Goal: Find specific page/section: Find specific page/section

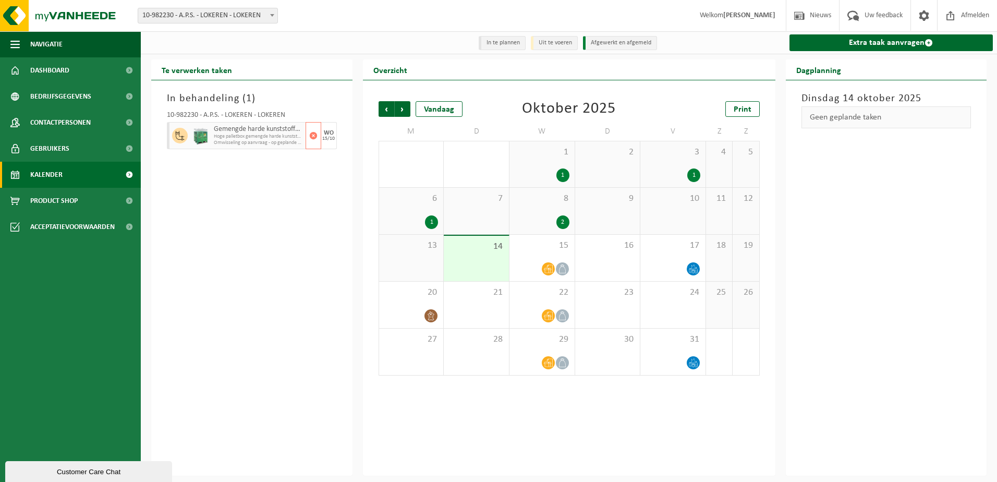
click at [245, 141] on span "Omwisseling op aanvraag - op geplande route (incl. verwerking)" at bounding box center [258, 143] width 89 height 6
drag, startPoint x: 245, startPoint y: 141, endPoint x: 209, endPoint y: 139, distance: 36.0
click at [209, 139] on div at bounding box center [200, 135] width 21 height 27
click at [206, 140] on img at bounding box center [201, 135] width 16 height 17
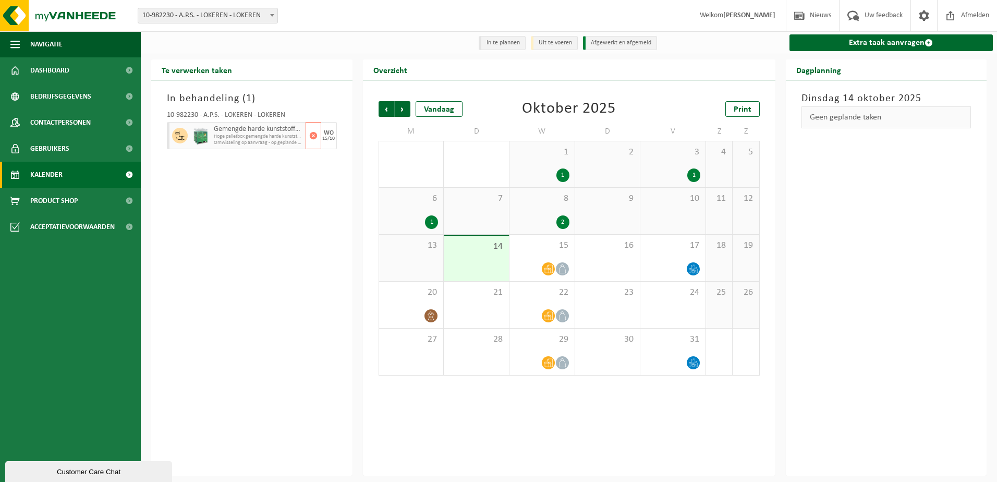
click at [206, 140] on img at bounding box center [201, 135] width 16 height 17
click at [561, 46] on li "Uit te voeren" at bounding box center [554, 43] width 47 height 14
click at [560, 40] on li "Uit te voeren" at bounding box center [554, 43] width 47 height 14
click at [595, 41] on li "Afgewerkt en afgemeld" at bounding box center [620, 43] width 74 height 14
click at [519, 42] on li "In te plannen" at bounding box center [502, 43] width 47 height 14
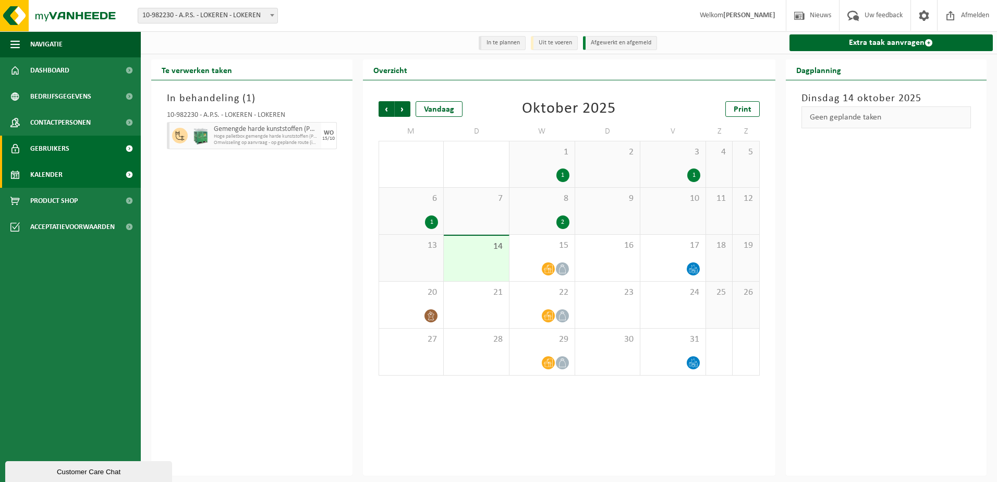
click at [74, 154] on link "Gebruikers" at bounding box center [70, 149] width 141 height 26
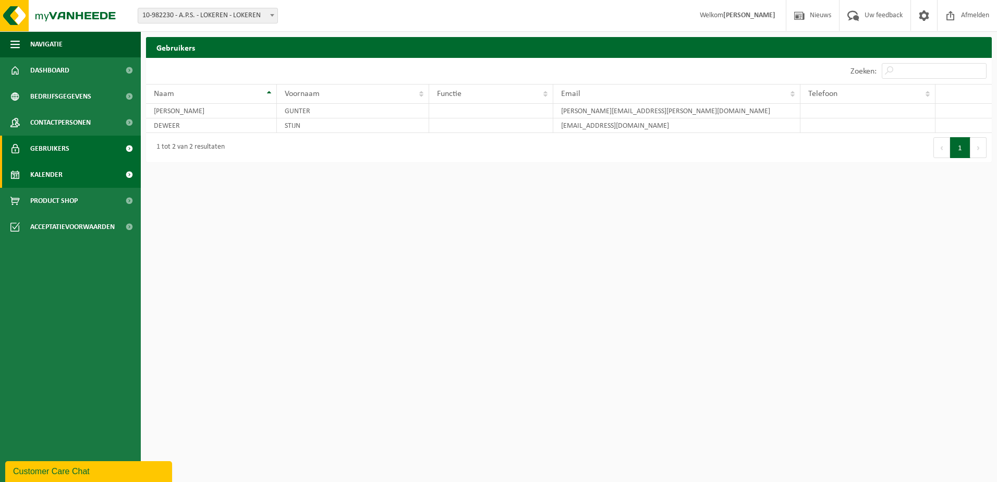
click at [72, 167] on link "Kalender" at bounding box center [70, 175] width 141 height 26
